Goal: Task Accomplishment & Management: Manage account settings

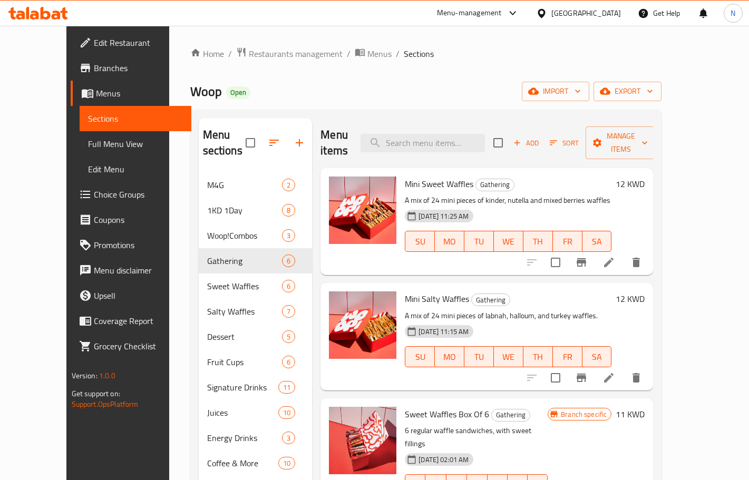
click at [259, 45] on div "Home / Restaurants management / Menus / Sections Woop Open import export Menu s…" at bounding box center [426, 327] width 514 height 602
click at [264, 50] on span "Restaurants management" at bounding box center [296, 53] width 94 height 13
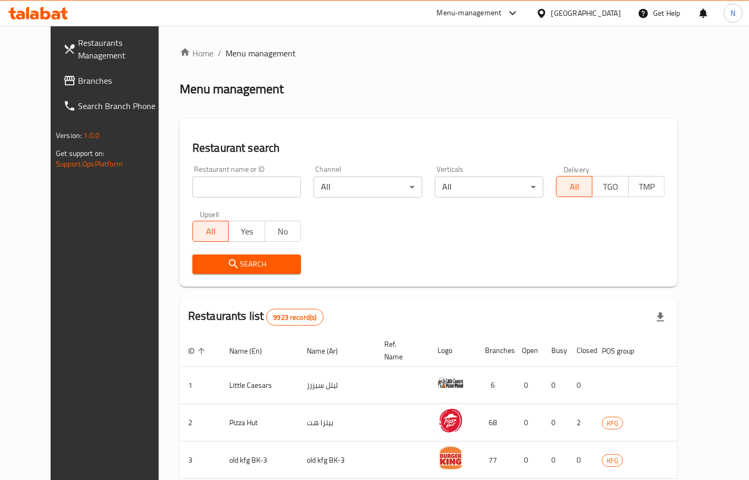
click at [78, 80] on span "Branches" at bounding box center [122, 80] width 89 height 13
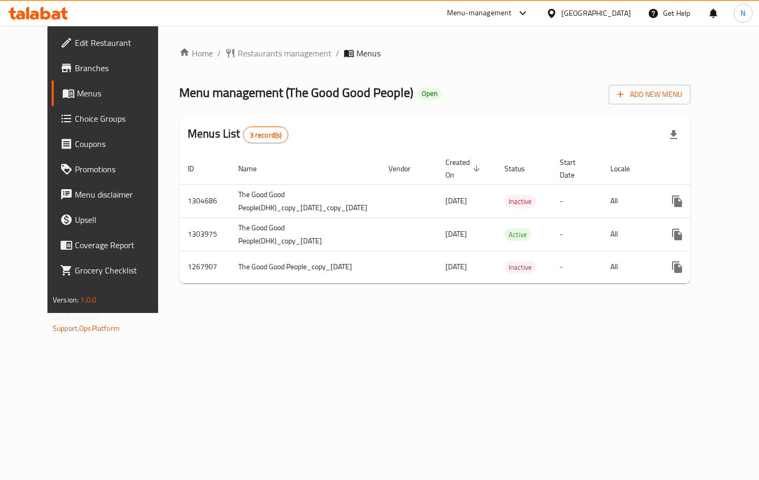
scroll to position [0, 40]
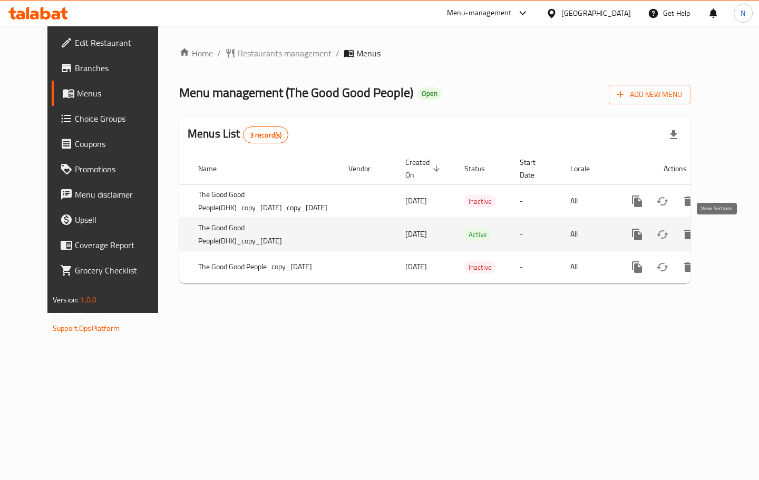
click at [720, 234] on icon "enhanced table" at bounding box center [713, 234] width 13 height 13
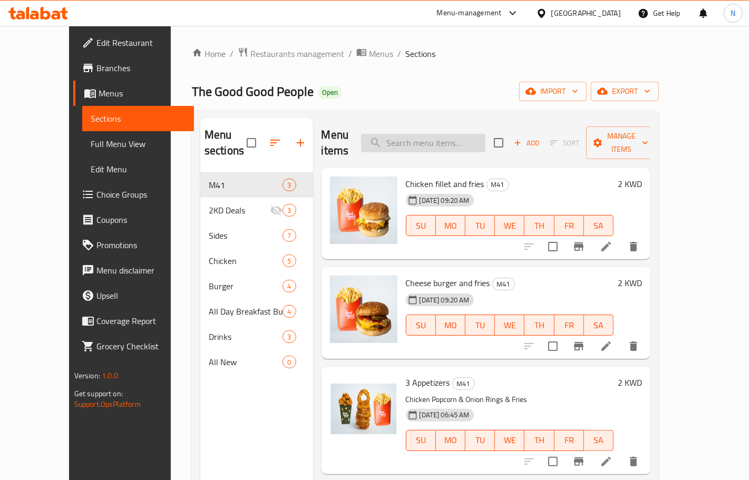
click at [480, 136] on input "search" at bounding box center [423, 143] width 124 height 18
paste input "American Burrito"
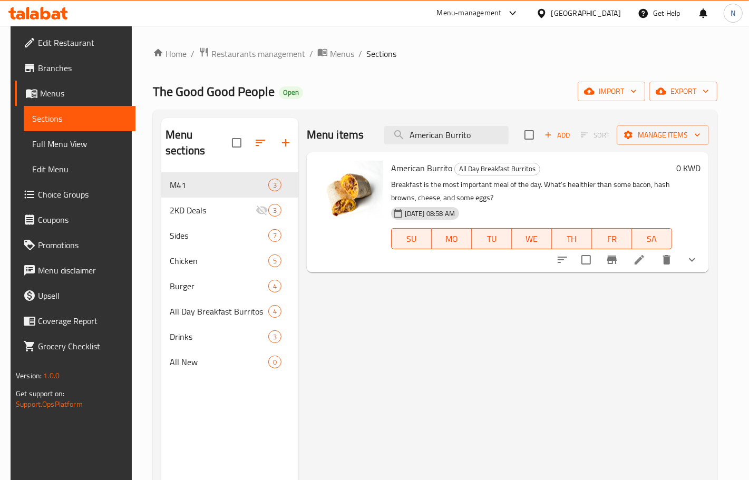
type input "American Burrito"
click at [671, 257] on icon "delete" at bounding box center [666, 259] width 7 height 9
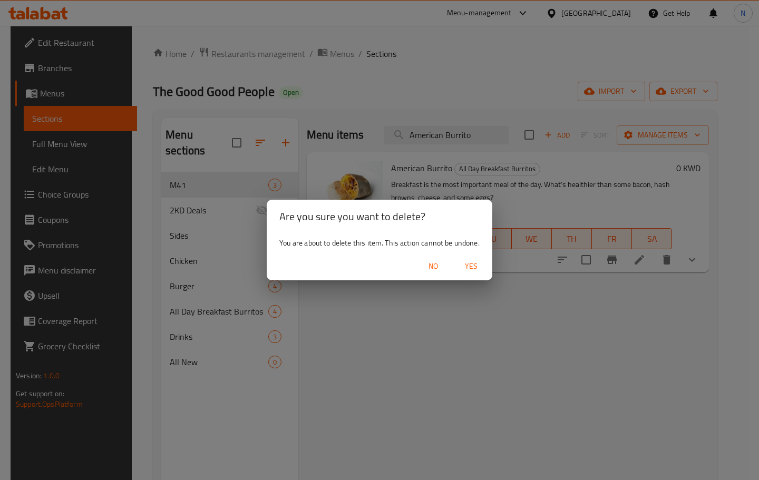
click at [473, 269] on span "Yes" at bounding box center [471, 266] width 25 height 13
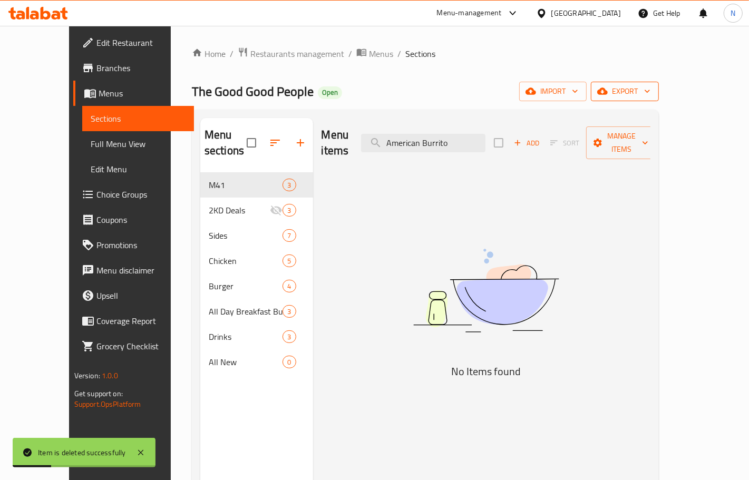
click at [651, 89] on span "export" at bounding box center [625, 91] width 51 height 13
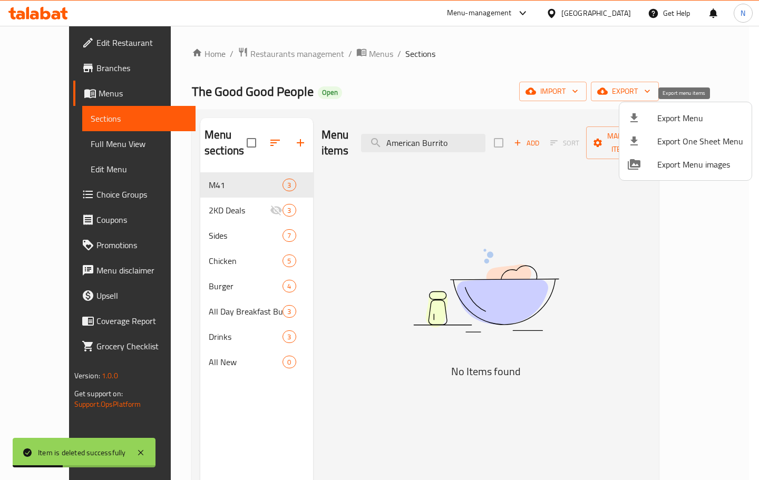
click at [681, 108] on li "Export Menu" at bounding box center [686, 118] width 132 height 23
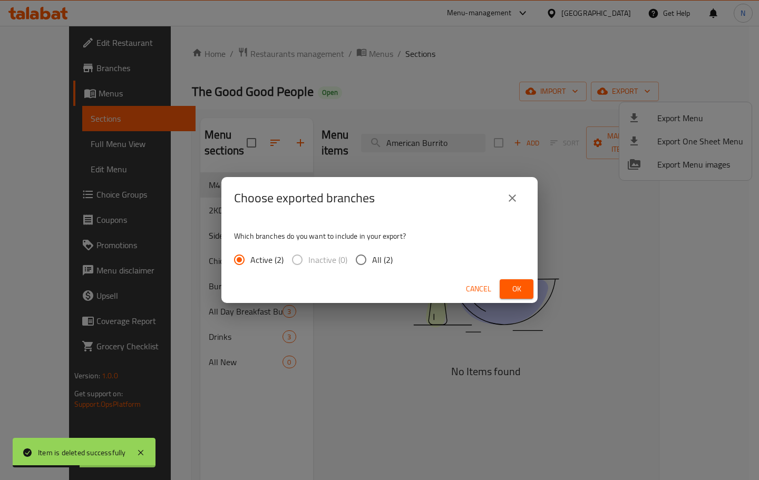
click at [513, 286] on span "Ok" at bounding box center [516, 289] width 17 height 13
